Goal: Task Accomplishment & Management: Complete application form

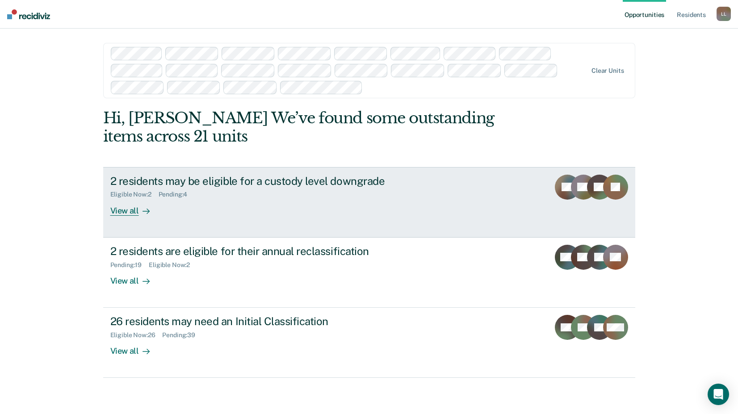
click at [121, 212] on div "View all" at bounding box center [135, 206] width 50 height 17
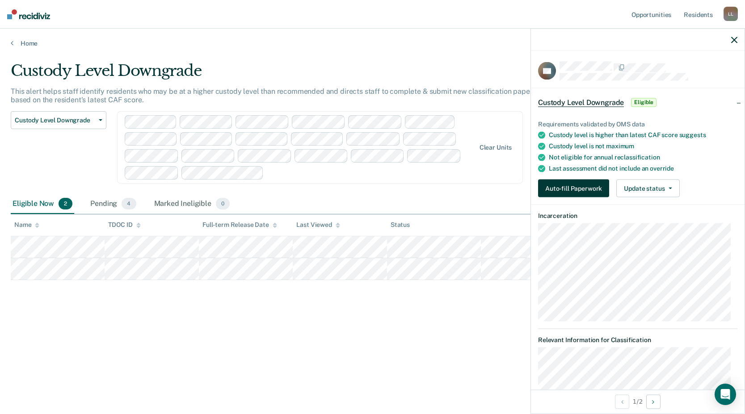
click at [567, 187] on button "Auto-fill Paperwork" at bounding box center [573, 189] width 71 height 18
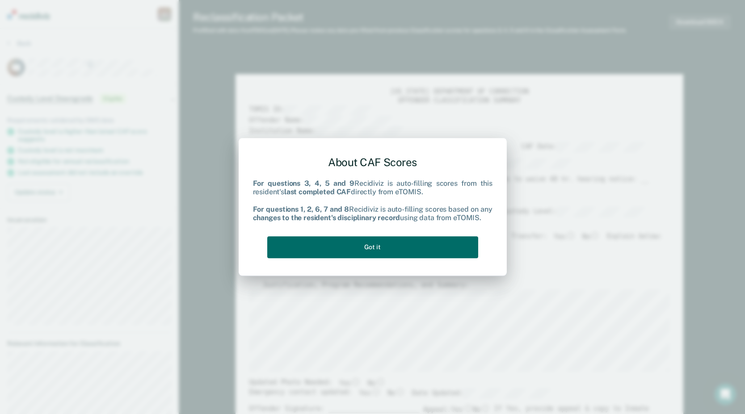
type textarea "x"
click at [382, 251] on button "Got it" at bounding box center [372, 247] width 211 height 22
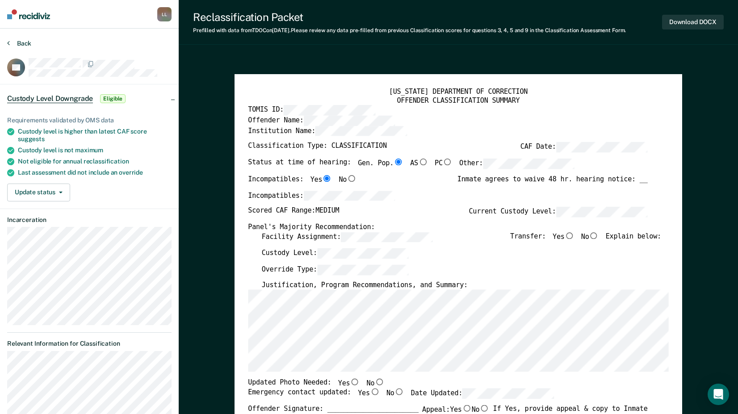
click at [23, 41] on button "Back" at bounding box center [19, 43] width 24 height 8
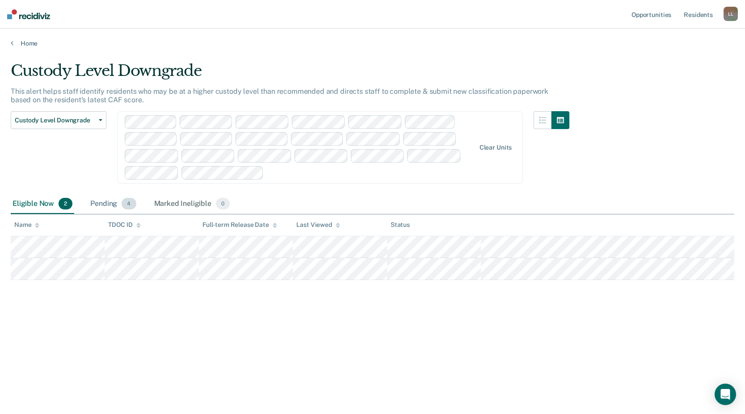
click at [109, 204] on div "Pending 4" at bounding box center [112, 204] width 49 height 20
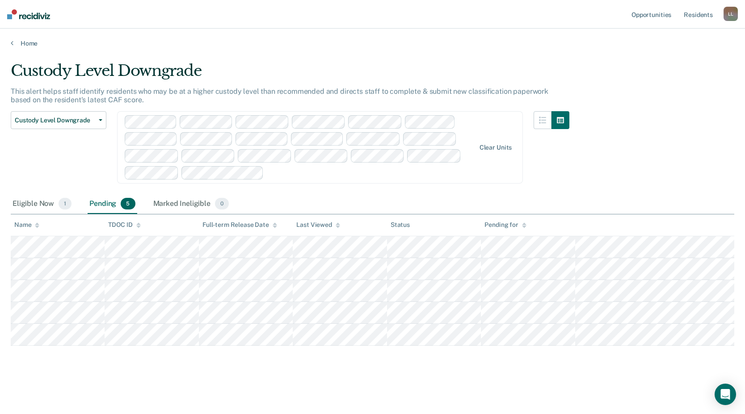
click at [28, 48] on main "Custody Level Downgrade This alert helps staff identify residents who may be at…" at bounding box center [372, 229] width 745 height 364
click at [27, 46] on link "Home" at bounding box center [372, 43] width 723 height 8
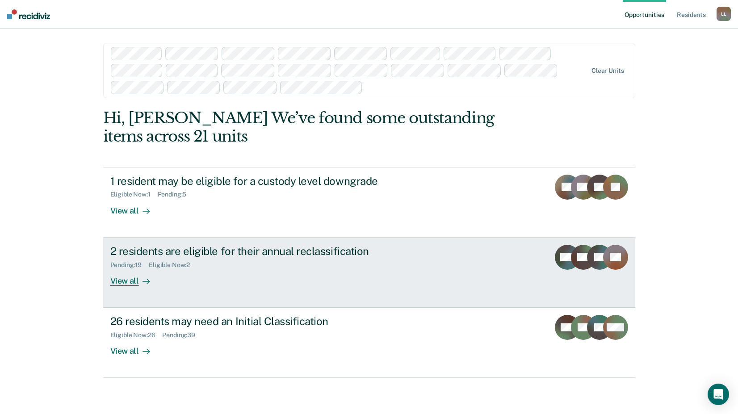
click at [116, 283] on div "View all" at bounding box center [135, 276] width 50 height 17
